Goal: Information Seeking & Learning: Learn about a topic

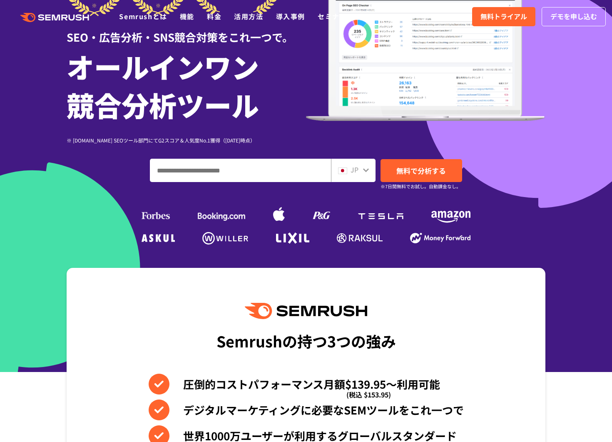
scroll to position [125, 0]
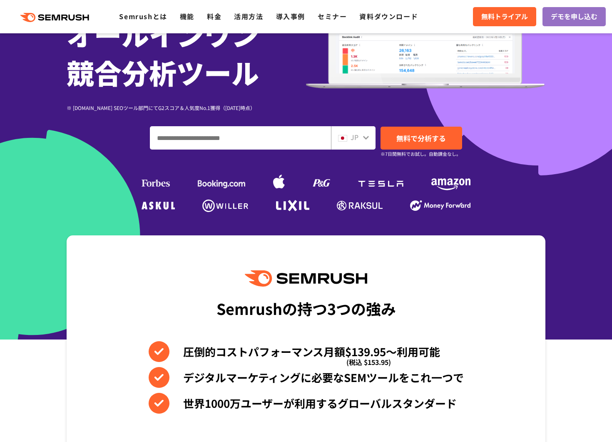
click at [229, 135] on input "ドメイン、キーワードまたはURLを入力してください" at bounding box center [240, 138] width 180 height 22
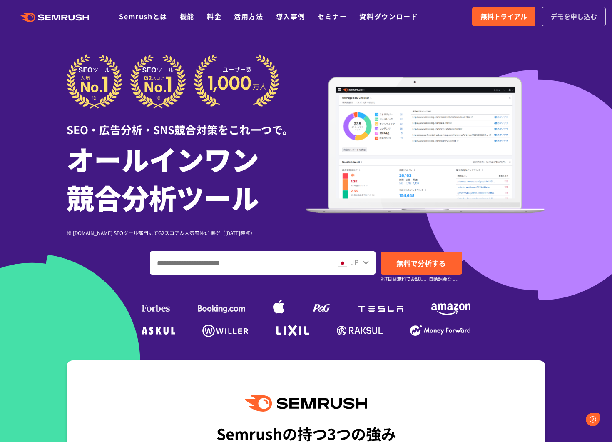
scroll to position [0, 0]
click at [210, 14] on link "料金" at bounding box center [214, 16] width 15 height 10
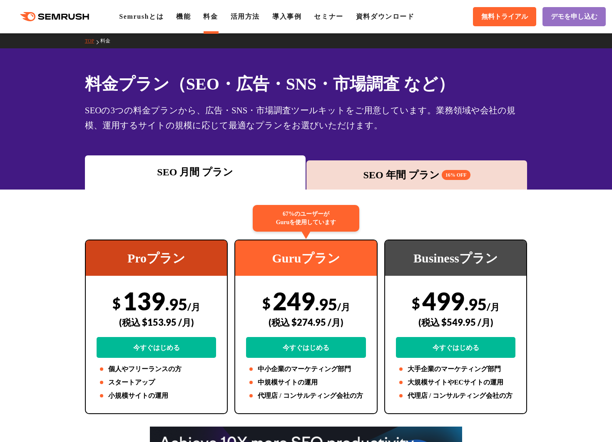
scroll to position [42, 0]
